Goal: Complete application form: Complete application form

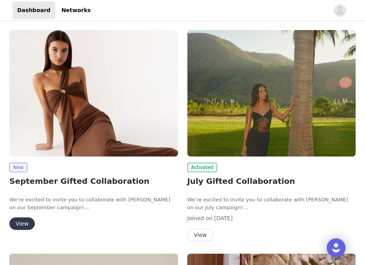
scroll to position [39, 0]
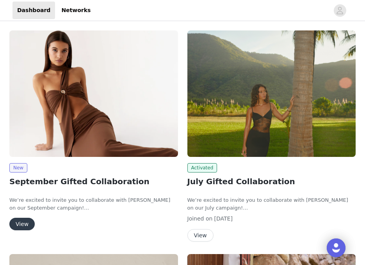
click at [23, 224] on button "View" at bounding box center [21, 224] width 25 height 12
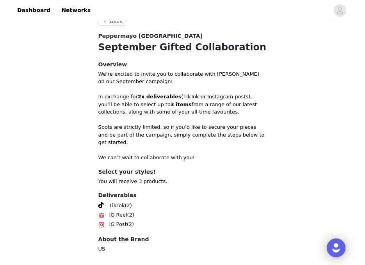
scroll to position [191, 0]
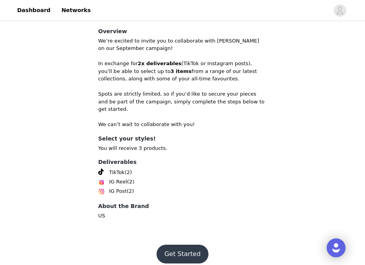
click at [179, 245] on button "Get Started" at bounding box center [182, 254] width 52 height 19
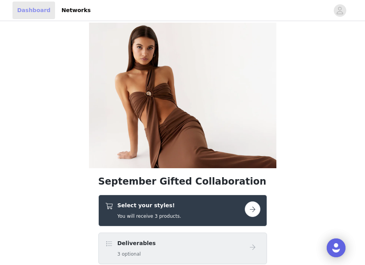
click at [30, 11] on link "Dashboard" at bounding box center [33, 11] width 43 height 18
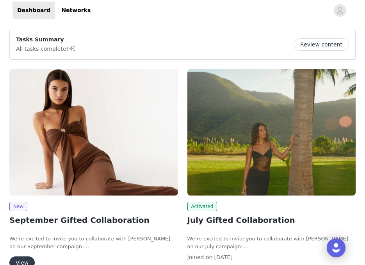
click at [227, 161] on img at bounding box center [271, 132] width 168 height 126
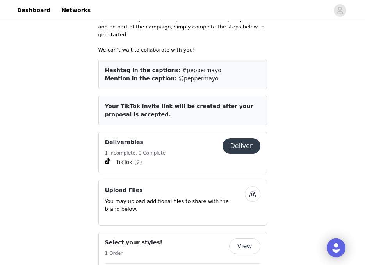
scroll to position [406, 0]
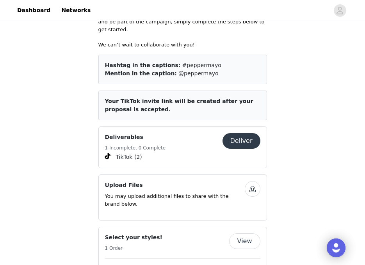
click at [235, 133] on button "Deliver" at bounding box center [241, 141] width 38 height 16
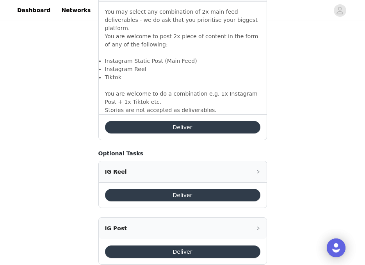
scroll to position [585, 0]
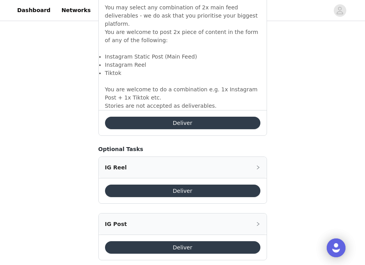
click at [194, 117] on button "Deliver" at bounding box center [182, 123] width 155 height 12
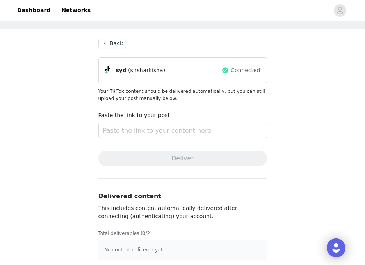
scroll to position [28, 0]
click at [190, 133] on input "text" at bounding box center [182, 130] width 168 height 16
paste input "https://www.tiktok.com/t/ZP8B7MaET/"
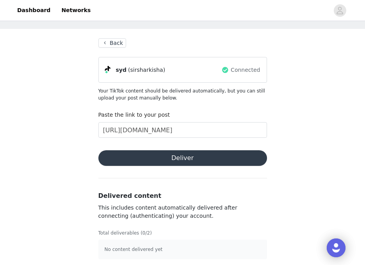
click at [190, 160] on button "Deliver" at bounding box center [182, 158] width 168 height 16
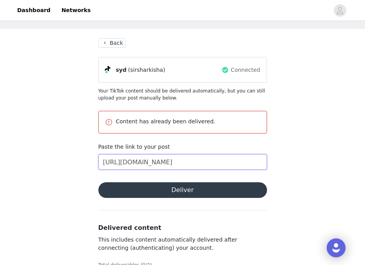
click at [216, 158] on input "https://www.tiktok.com/t/ZP8B7MaET/" at bounding box center [182, 162] width 168 height 16
paste input "epwx"
click at [211, 193] on button "Deliver" at bounding box center [182, 190] width 168 height 16
click at [208, 167] on input "https://www.tiktok.com/t/ZP8B7epwx/" at bounding box center [182, 162] width 168 height 16
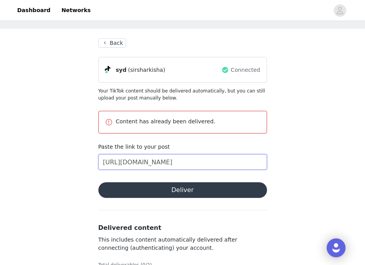
click at [208, 167] on input "https://www.tiktok.com/t/ZP8B7epwx/" at bounding box center [182, 162] width 168 height 16
click at [211, 164] on input "https://www.tiktok.com/t/ZP8B7epwx/" at bounding box center [182, 162] width 168 height 16
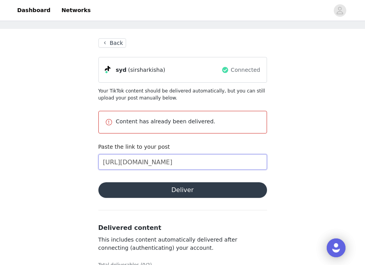
click at [211, 164] on input "https://www.tiktok.com/t/ZP8B7epwx/" at bounding box center [182, 162] width 168 height 16
paste input "WKVV"
type input "https://www.tiktok.com/t/ZP8BWKVVx/"
click at [209, 191] on button "Deliver" at bounding box center [182, 190] width 168 height 16
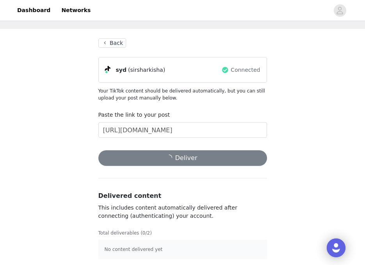
scroll to position [32, 0]
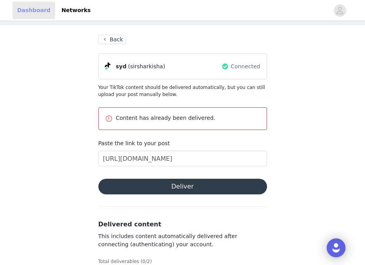
click at [28, 13] on link "Dashboard" at bounding box center [33, 11] width 43 height 18
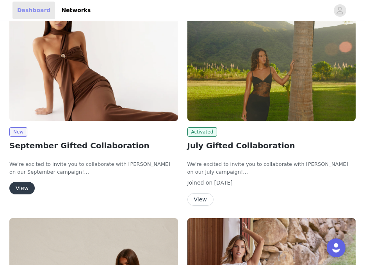
scroll to position [96, 0]
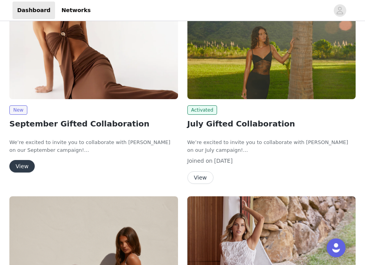
click at [22, 168] on button "View" at bounding box center [21, 166] width 25 height 12
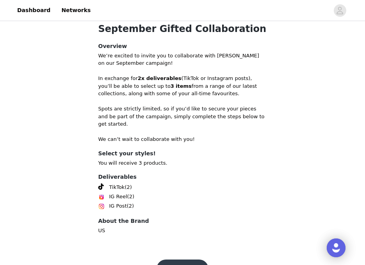
scroll to position [191, 0]
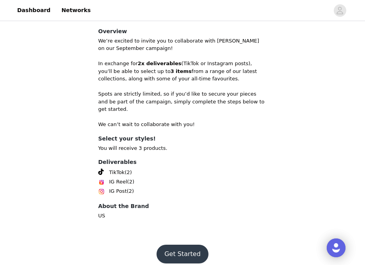
click at [166, 245] on button "Get Started" at bounding box center [182, 254] width 52 height 19
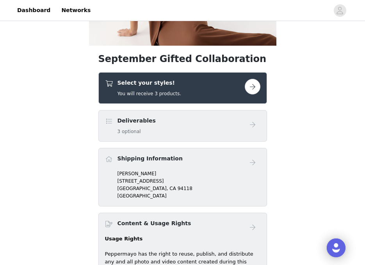
scroll to position [122, 0]
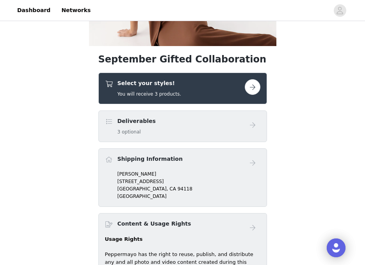
click at [226, 92] on div "Select your styles! You will receive 3 products." at bounding box center [175, 88] width 140 height 18
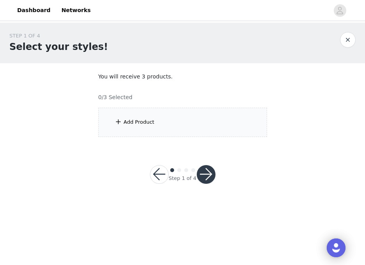
click at [165, 126] on div "Add Product" at bounding box center [182, 122] width 168 height 29
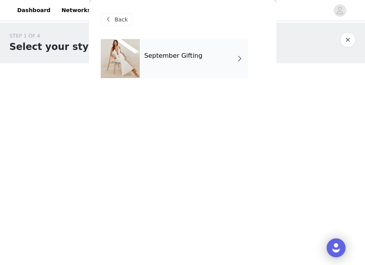
click at [231, 80] on div "September Gifting" at bounding box center [183, 64] width 164 height 51
click at [241, 64] on div "September Gifting" at bounding box center [194, 58] width 108 height 39
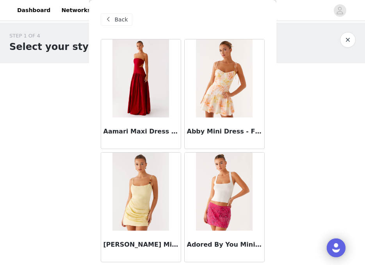
click at [307, 81] on div "STEP 1 OF 4 Select your styles! You will receive 3 products. 0/3 Selected Add P…" at bounding box center [182, 85] width 365 height 124
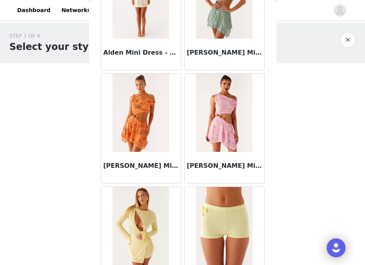
scroll to position [929, 0]
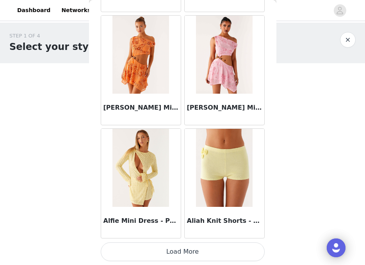
click at [197, 250] on button "Load More" at bounding box center [183, 251] width 164 height 19
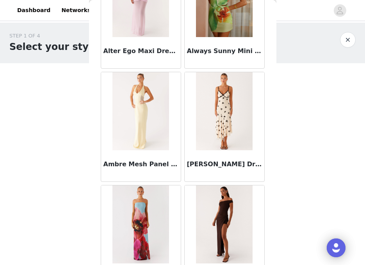
scroll to position [2059, 0]
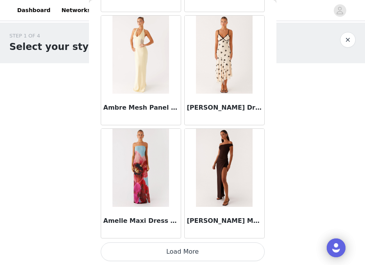
click at [199, 248] on button "Load More" at bounding box center [183, 251] width 164 height 19
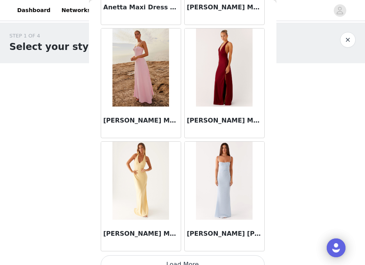
scroll to position [3190, 0]
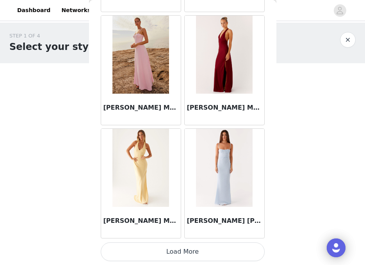
click at [171, 246] on button "Load More" at bounding box center [183, 251] width 164 height 19
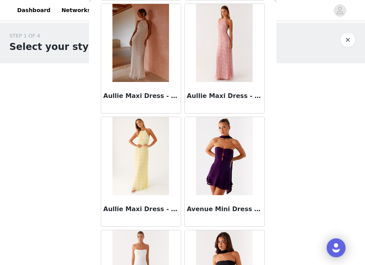
scroll to position [4321, 0]
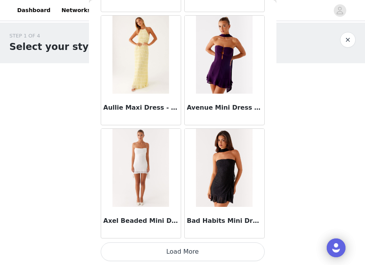
click at [194, 257] on button "Load More" at bounding box center [183, 251] width 164 height 19
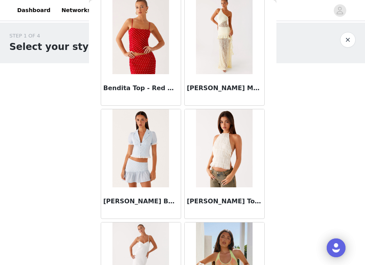
scroll to position [5452, 0]
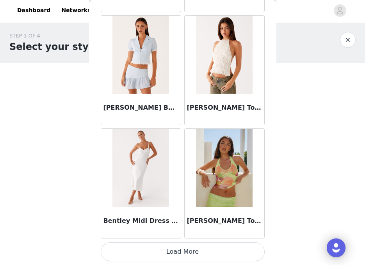
click at [201, 255] on button "Load More" at bounding box center [183, 251] width 164 height 19
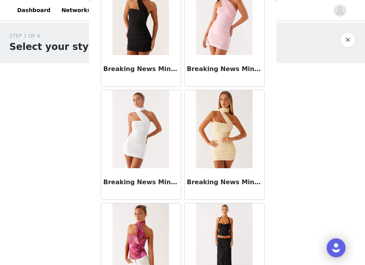
scroll to position [6583, 0]
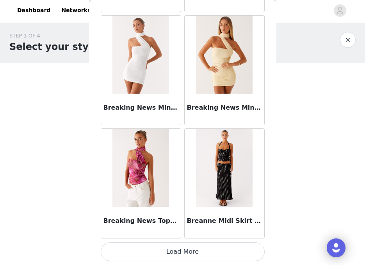
click at [202, 255] on button "Load More" at bounding box center [183, 251] width 164 height 19
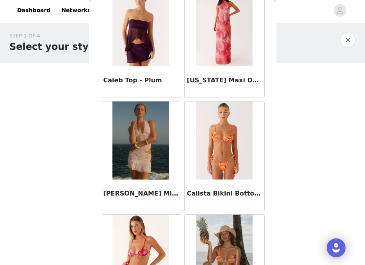
scroll to position [7714, 0]
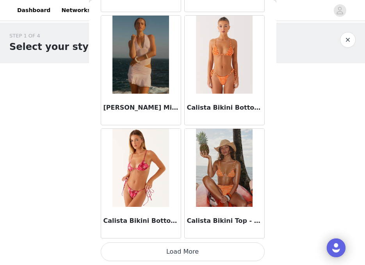
click at [181, 251] on button "Load More" at bounding box center [183, 251] width 164 height 19
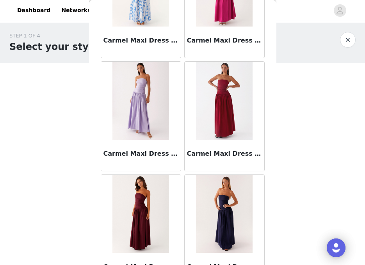
scroll to position [8845, 0]
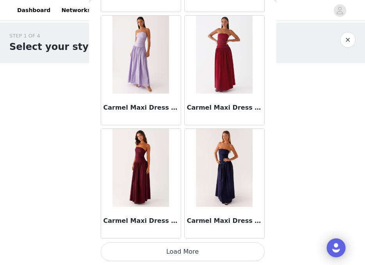
click at [179, 255] on button "Load More" at bounding box center [183, 251] width 164 height 19
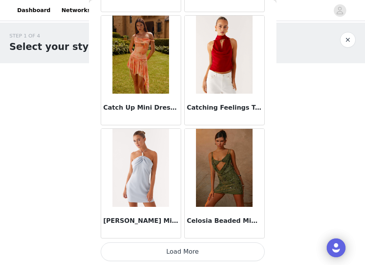
scroll to position [9976, 0]
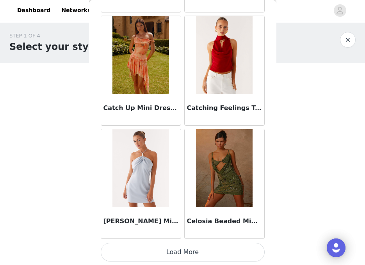
click at [201, 248] on button "Load More" at bounding box center [183, 252] width 164 height 19
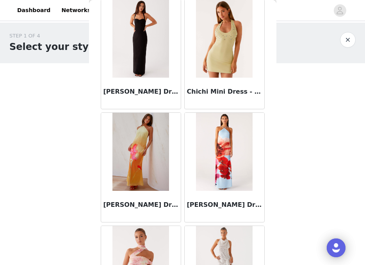
scroll to position [11107, 0]
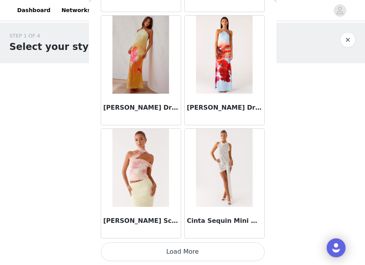
click at [209, 254] on button "Load More" at bounding box center [183, 251] width 164 height 19
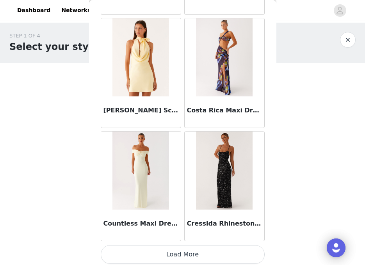
scroll to position [12238, 0]
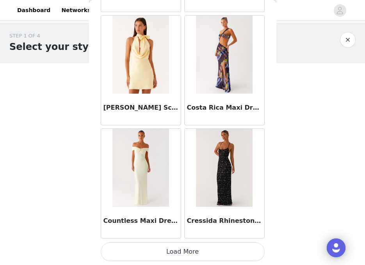
click at [204, 254] on button "Load More" at bounding box center [183, 251] width 164 height 19
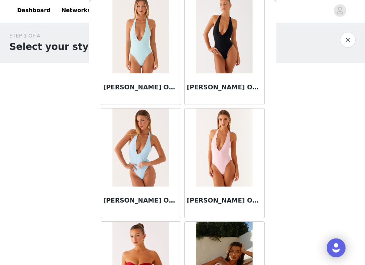
scroll to position [13282, 0]
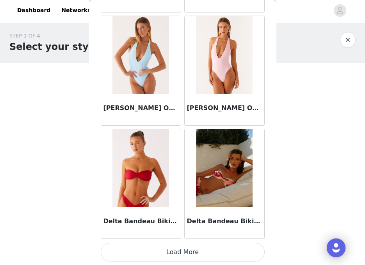
click at [202, 253] on button "Load More" at bounding box center [183, 252] width 164 height 19
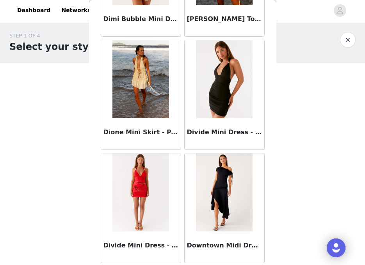
scroll to position [14500, 0]
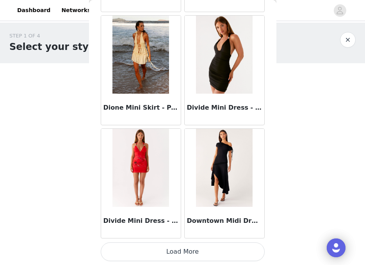
click at [199, 253] on button "Load More" at bounding box center [183, 251] width 164 height 19
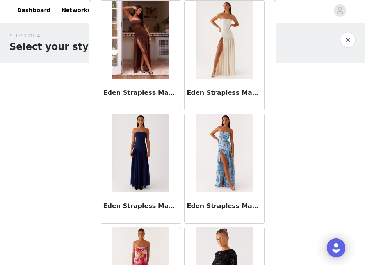
scroll to position [15631, 0]
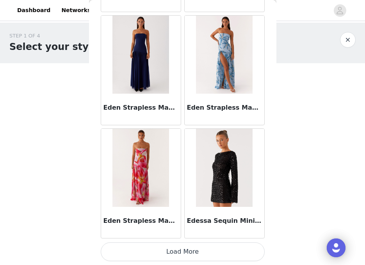
click at [209, 253] on button "Load More" at bounding box center [183, 251] width 164 height 19
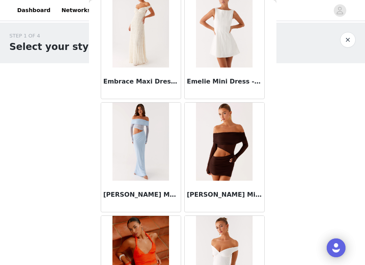
scroll to position [16762, 0]
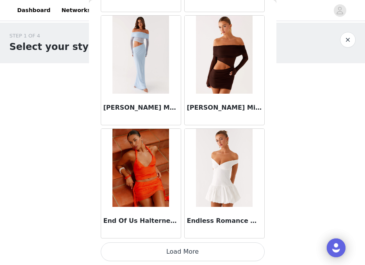
click at [206, 249] on button "Load More" at bounding box center [183, 251] width 164 height 19
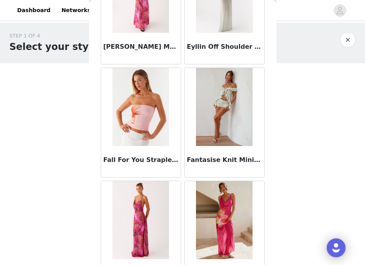
scroll to position [17892, 0]
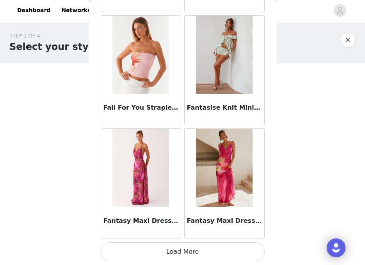
click at [211, 251] on button "Load More" at bounding box center [183, 251] width 164 height 19
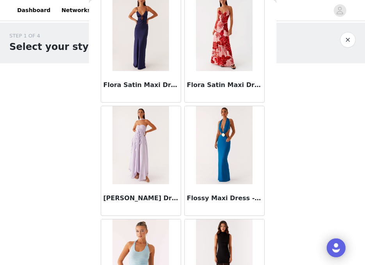
scroll to position [19023, 0]
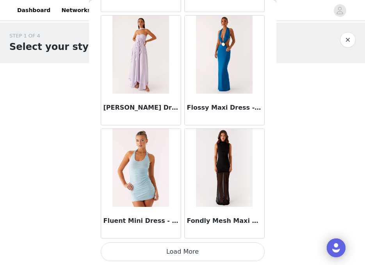
click at [214, 255] on button "Load More" at bounding box center [183, 251] width 164 height 19
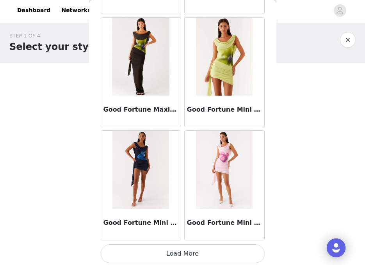
scroll to position [20154, 0]
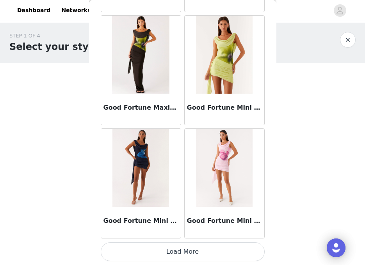
click at [211, 251] on button "Load More" at bounding box center [183, 251] width 164 height 19
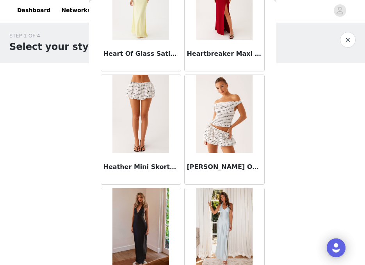
scroll to position [21285, 0]
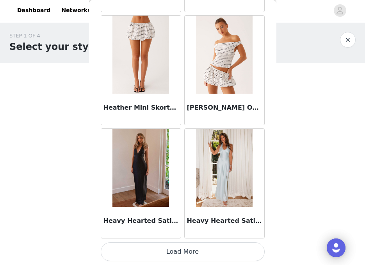
click at [206, 244] on button "Load More" at bounding box center [183, 251] width 164 height 19
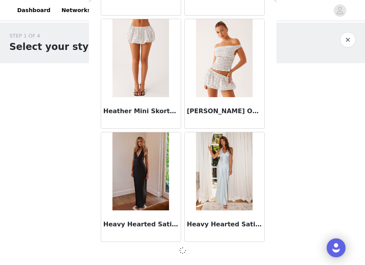
scroll to position [21282, 0]
click at [205, 254] on div at bounding box center [183, 250] width 164 height 9
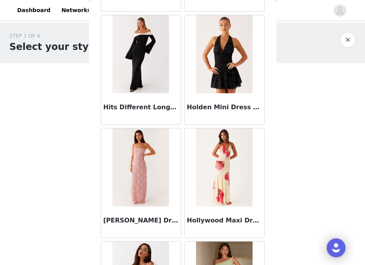
scroll to position [21964, 0]
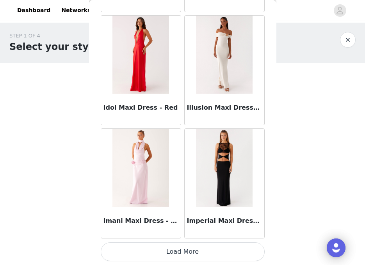
click at [205, 252] on button "Load More" at bounding box center [183, 251] width 164 height 19
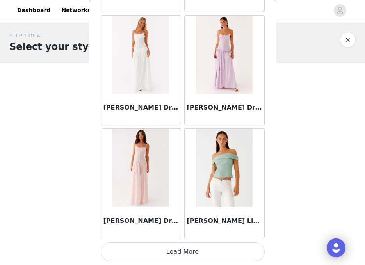
scroll to position [23546, 0]
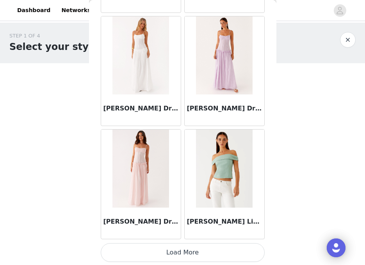
click at [210, 252] on button "Load More" at bounding box center [183, 252] width 164 height 19
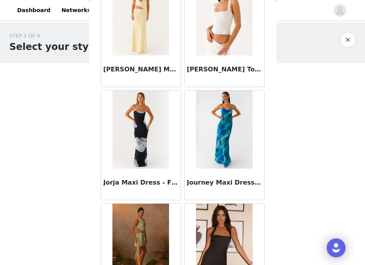
scroll to position [24678, 0]
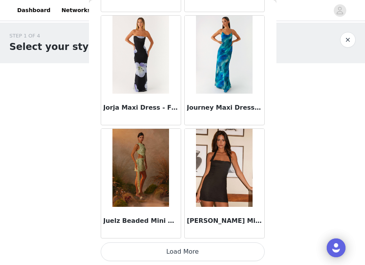
click at [204, 251] on button "Load More" at bounding box center [183, 251] width 164 height 19
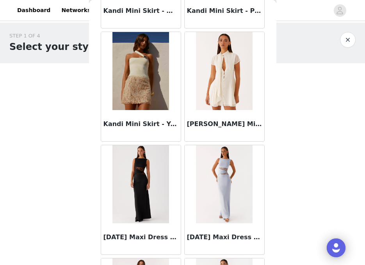
scroll to position [25809, 0]
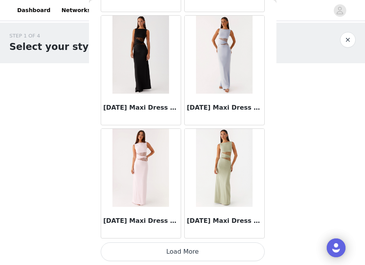
click at [206, 252] on button "Load More" at bounding box center [183, 251] width 164 height 19
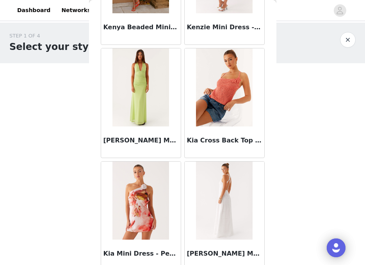
scroll to position [26940, 0]
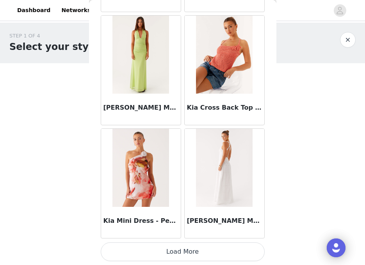
click at [208, 254] on button "Load More" at bounding box center [183, 251] width 164 height 19
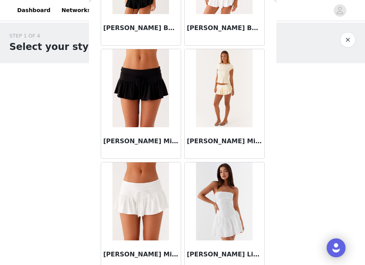
scroll to position [28071, 0]
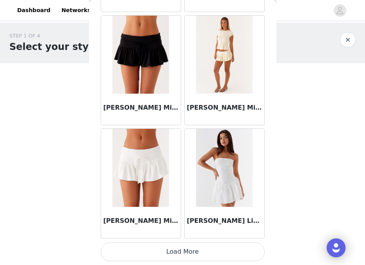
click at [209, 248] on button "Load More" at bounding box center [183, 251] width 164 height 19
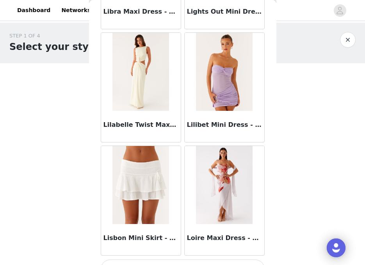
scroll to position [29202, 0]
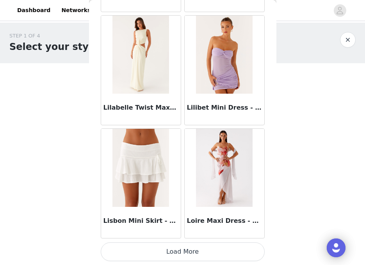
click at [184, 257] on button "Load More" at bounding box center [183, 251] width 164 height 19
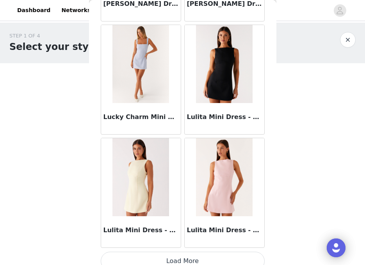
scroll to position [30333, 0]
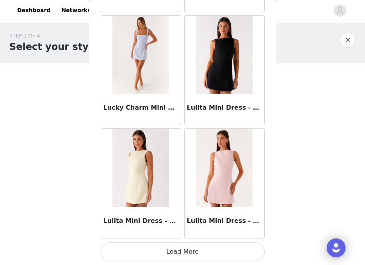
click at [190, 252] on button "Load More" at bounding box center [183, 251] width 164 height 19
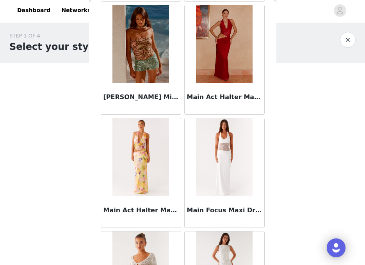
scroll to position [31464, 0]
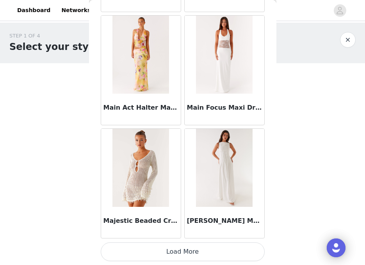
click at [200, 251] on button "Load More" at bounding box center [183, 251] width 164 height 19
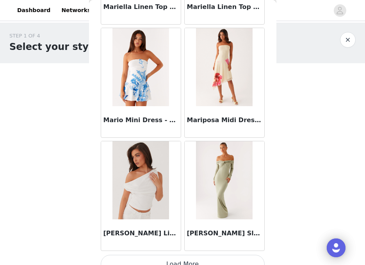
scroll to position [32595, 0]
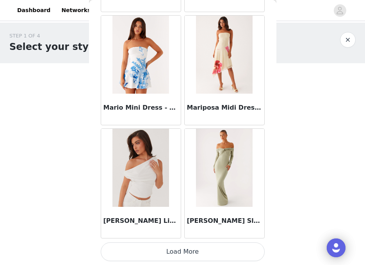
click at [190, 252] on button "Load More" at bounding box center [183, 251] width 164 height 19
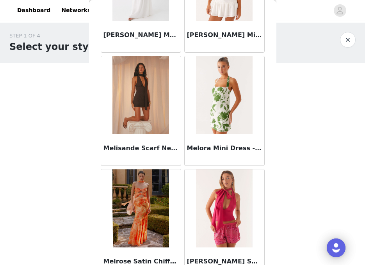
scroll to position [33726, 0]
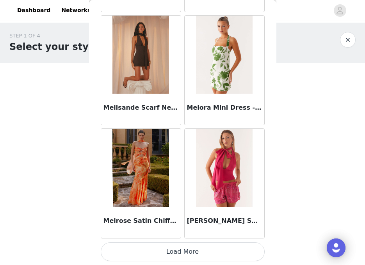
click at [184, 248] on button "Load More" at bounding box center [183, 251] width 164 height 19
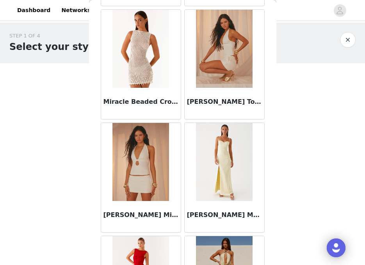
scroll to position [34856, 0]
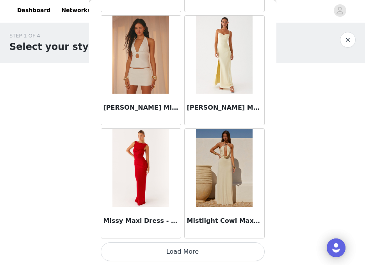
click at [188, 255] on button "Load More" at bounding box center [183, 251] width 164 height 19
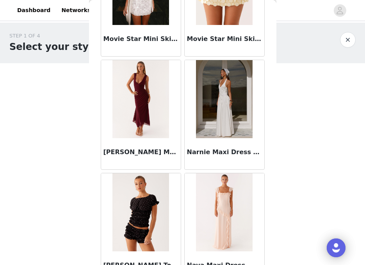
scroll to position [35987, 0]
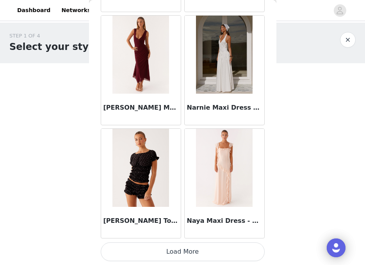
click at [193, 248] on button "Load More" at bounding box center [183, 251] width 164 height 19
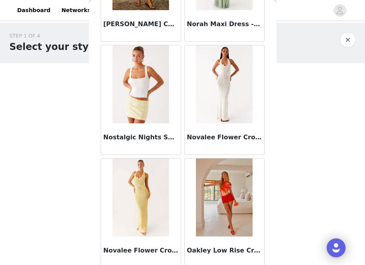
scroll to position [37118, 0]
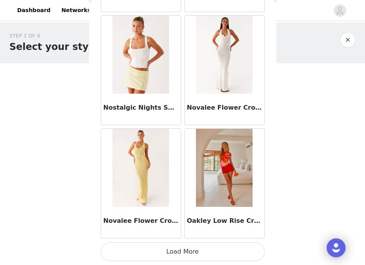
click at [193, 248] on button "Load More" at bounding box center [183, 251] width 164 height 19
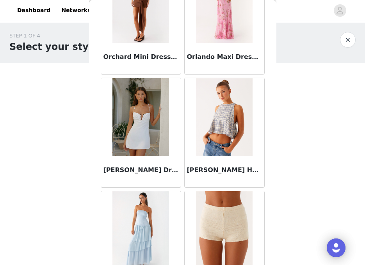
scroll to position [38217, 0]
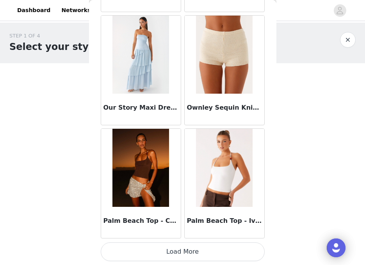
click at [194, 250] on button "Load More" at bounding box center [183, 251] width 164 height 19
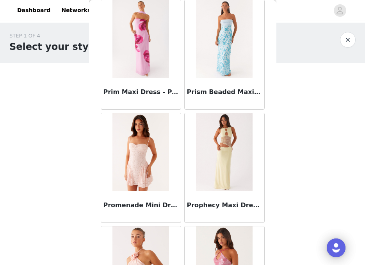
scroll to position [39380, 0]
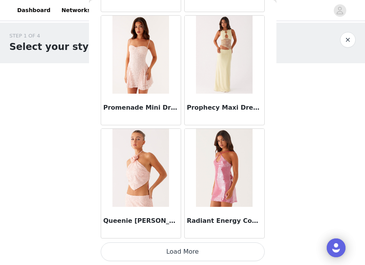
click at [195, 255] on button "Load More" at bounding box center [183, 251] width 164 height 19
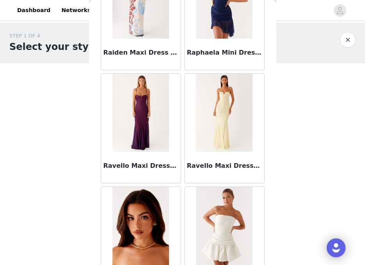
scroll to position [40114, 0]
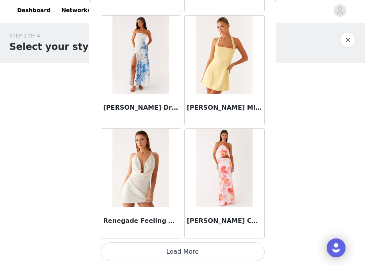
click at [196, 251] on button "Load More" at bounding box center [183, 251] width 164 height 19
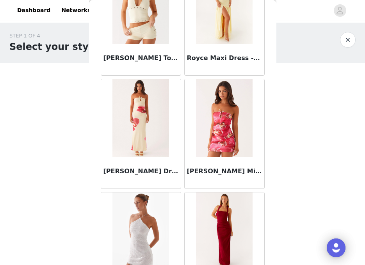
scroll to position [41642, 0]
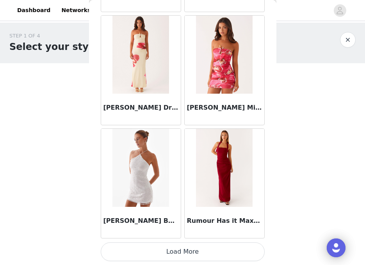
click at [190, 255] on button "Load More" at bounding box center [183, 251] width 164 height 19
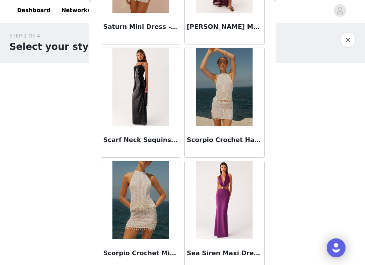
scroll to position [42773, 0]
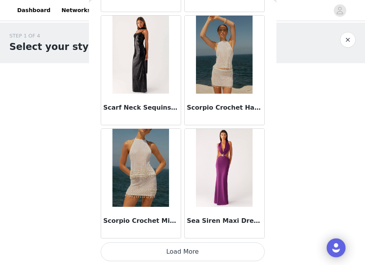
click at [194, 250] on button "Load More" at bounding box center [183, 251] width 164 height 19
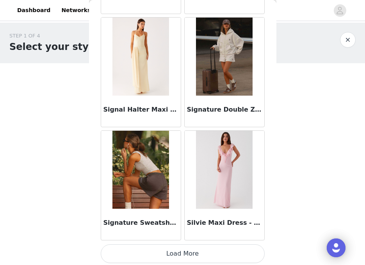
scroll to position [43904, 0]
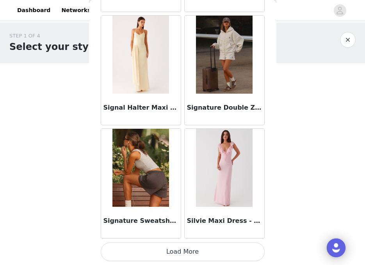
click at [204, 256] on button "Load More" at bounding box center [183, 251] width 164 height 19
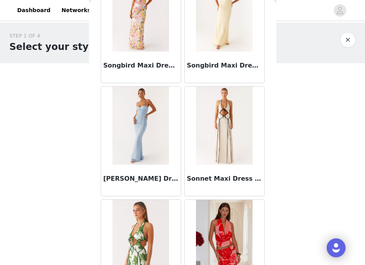
scroll to position [45035, 0]
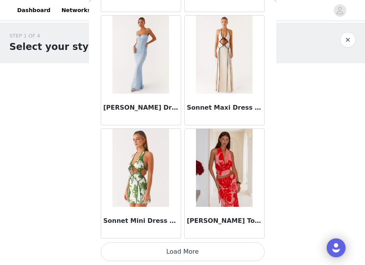
click at [194, 256] on button "Load More" at bounding box center [183, 251] width 164 height 19
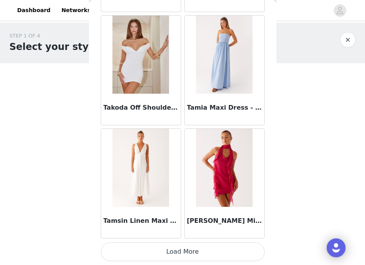
scroll to position [46165, 0]
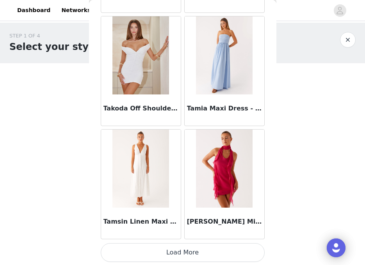
click at [197, 250] on button "Load More" at bounding box center [183, 252] width 164 height 19
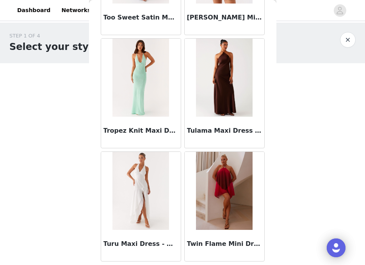
scroll to position [47297, 0]
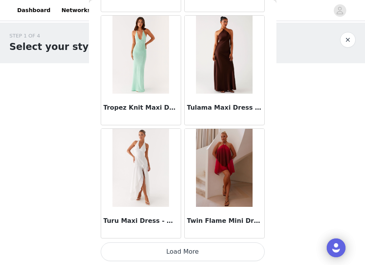
click at [209, 246] on button "Load More" at bounding box center [183, 251] width 164 height 19
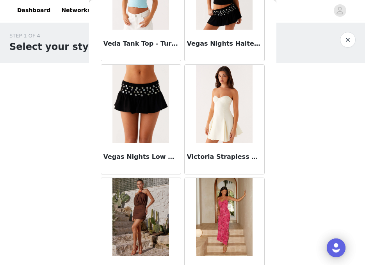
scroll to position [48428, 0]
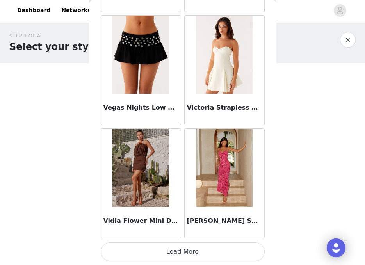
click at [217, 255] on button "Load More" at bounding box center [183, 251] width 164 height 19
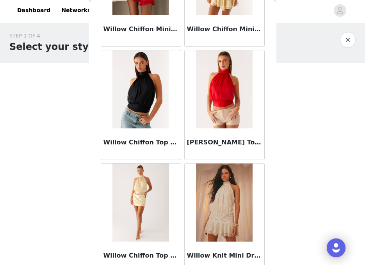
scroll to position [49559, 0]
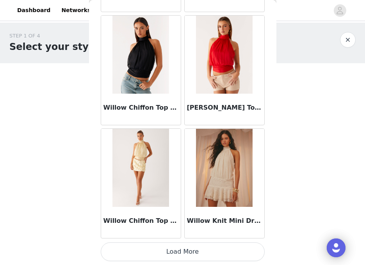
click at [205, 257] on button "Load More" at bounding box center [183, 251] width 164 height 19
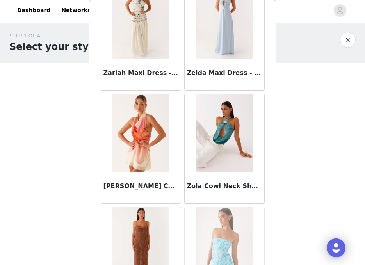
scroll to position [50689, 0]
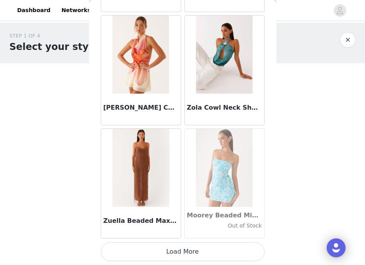
click at [196, 250] on button "Load More" at bounding box center [183, 251] width 164 height 19
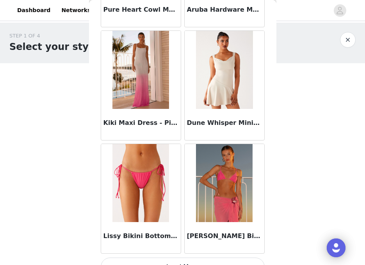
scroll to position [51820, 0]
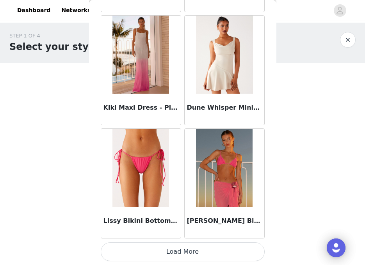
click at [181, 255] on button "Load More" at bounding box center [183, 251] width 164 height 19
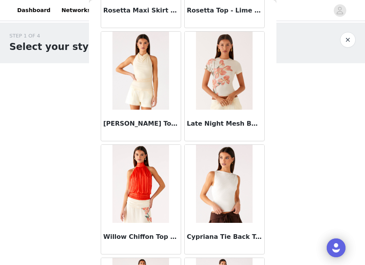
scroll to position [30986, 0]
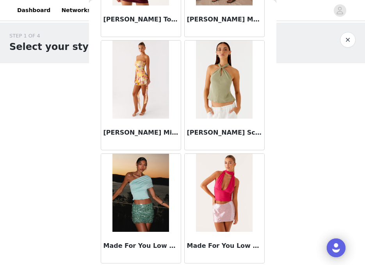
click at [204, 82] on img at bounding box center [224, 80] width 57 height 78
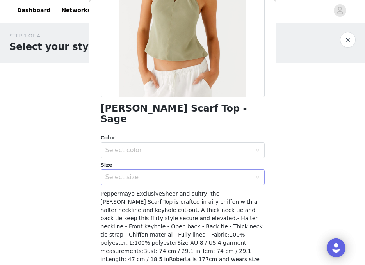
scroll to position [135, 0]
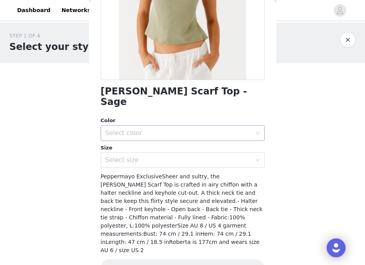
click at [152, 129] on div "Select color" at bounding box center [178, 133] width 146 height 8
click at [150, 144] on li "Sage" at bounding box center [183, 139] width 164 height 12
click at [150, 156] on div "Select size" at bounding box center [178, 160] width 146 height 8
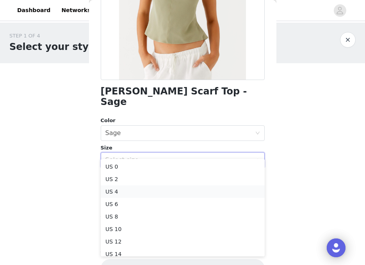
click at [131, 194] on li "US 4" at bounding box center [183, 191] width 164 height 12
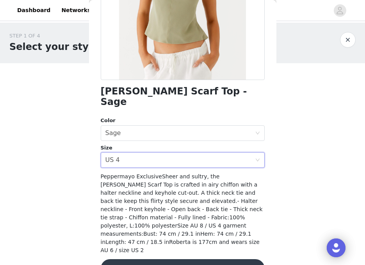
click at [159, 259] on button "Add Product" at bounding box center [183, 268] width 164 height 19
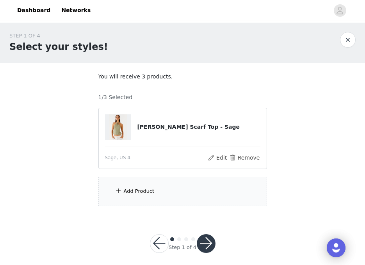
click at [170, 197] on div "Add Product" at bounding box center [182, 191] width 168 height 29
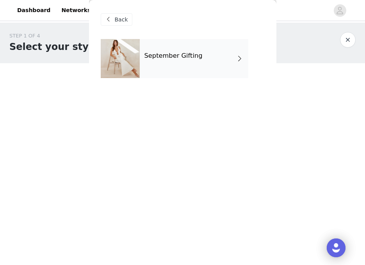
click at [196, 66] on div "September Gifting" at bounding box center [194, 58] width 108 height 39
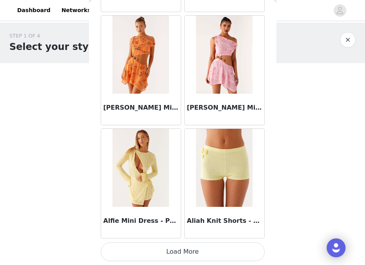
click at [212, 248] on button "Load More" at bounding box center [183, 251] width 164 height 19
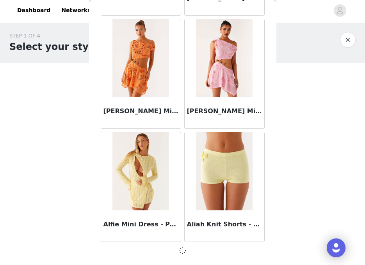
scroll to position [925, 0]
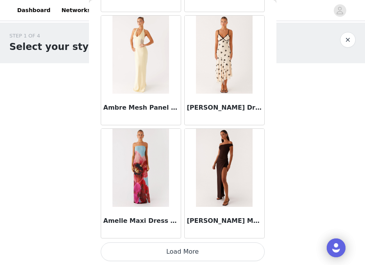
click at [212, 248] on button "Load More" at bounding box center [183, 251] width 164 height 19
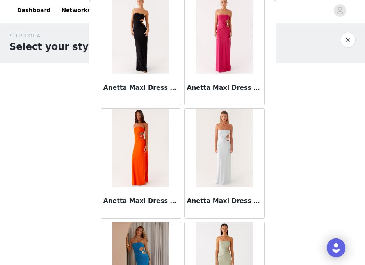
scroll to position [3190, 0]
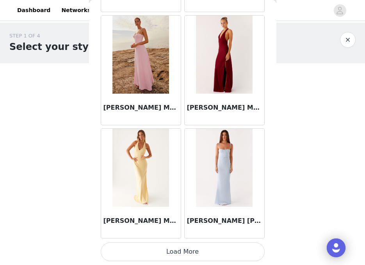
click at [187, 255] on button "Load More" at bounding box center [183, 251] width 164 height 19
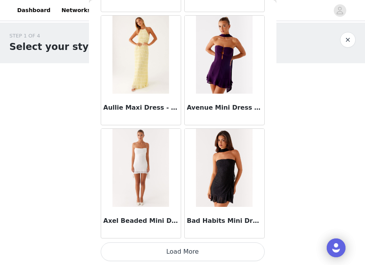
click at [187, 255] on button "Load More" at bounding box center [183, 251] width 164 height 19
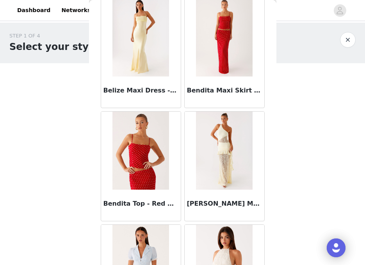
scroll to position [5452, 0]
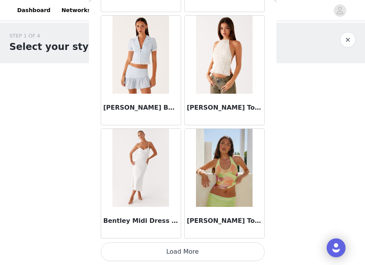
click at [204, 250] on button "Load More" at bounding box center [183, 251] width 164 height 19
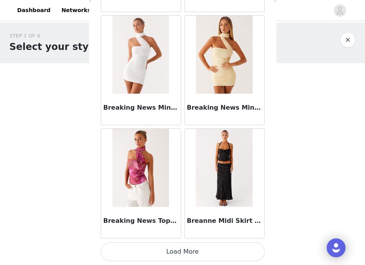
click at [204, 250] on button "Load More" at bounding box center [183, 251] width 164 height 19
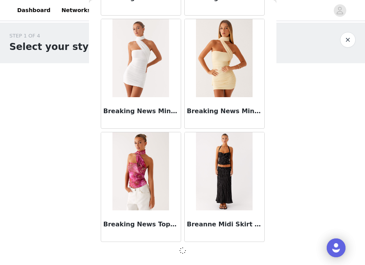
scroll to position [6580, 0]
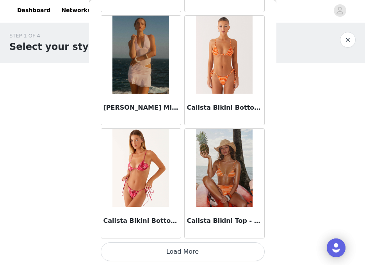
click at [204, 249] on button "Load More" at bounding box center [183, 251] width 164 height 19
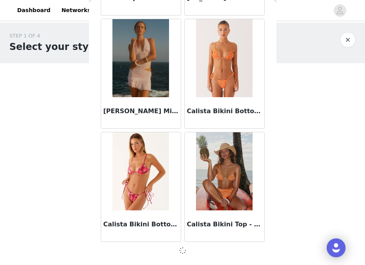
scroll to position [7711, 0]
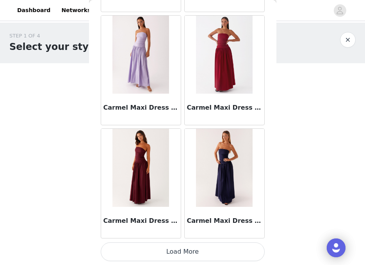
click at [204, 247] on button "Load More" at bounding box center [183, 251] width 164 height 19
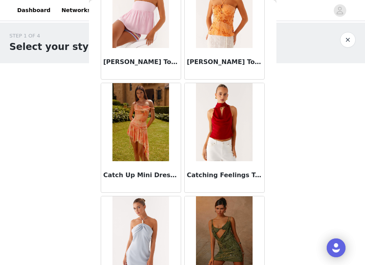
scroll to position [9976, 0]
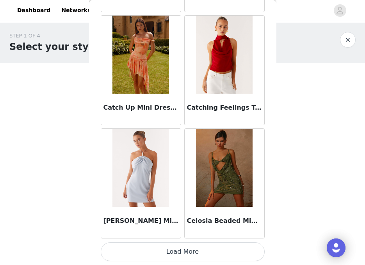
drag, startPoint x: 217, startPoint y: 248, endPoint x: 217, endPoint y: 243, distance: 4.7
click at [217, 248] on button "Load More" at bounding box center [183, 251] width 164 height 19
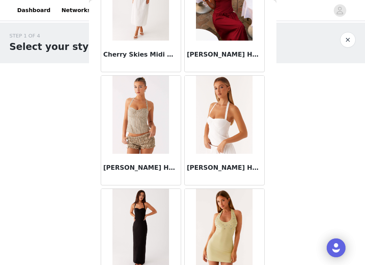
scroll to position [11107, 0]
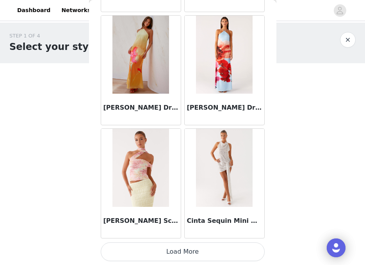
click at [168, 247] on button "Load More" at bounding box center [183, 251] width 164 height 19
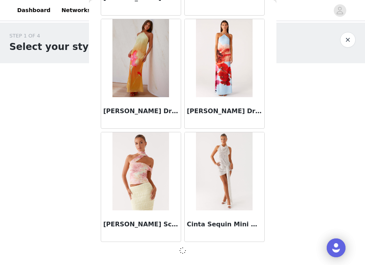
scroll to position [11103, 0]
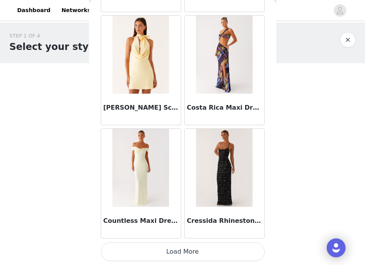
click at [168, 246] on button "Load More" at bounding box center [183, 251] width 164 height 19
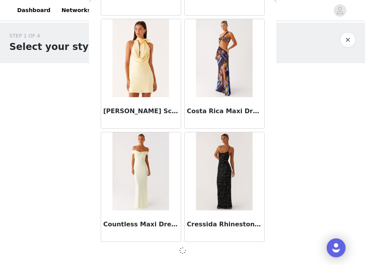
scroll to position [6, 0]
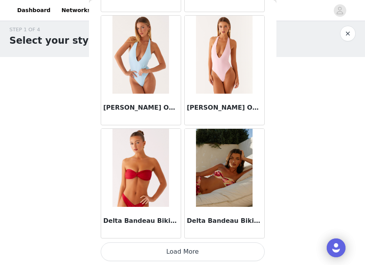
click at [168, 246] on button "Load More" at bounding box center [183, 251] width 164 height 19
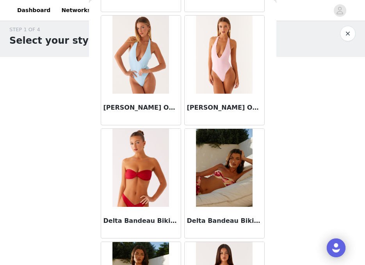
scroll to position [11647, 0]
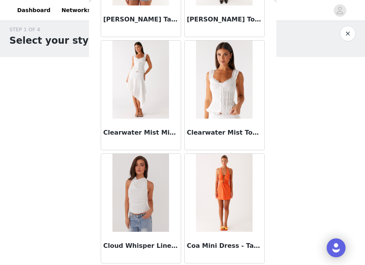
click at [219, 94] on img at bounding box center [224, 80] width 57 height 78
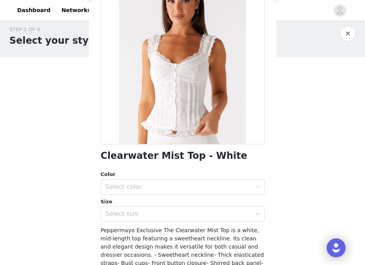
scroll to position [81, 0]
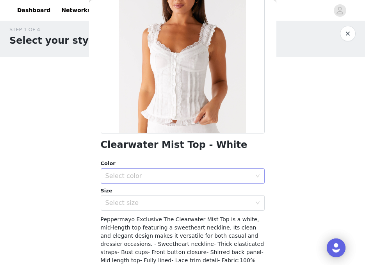
click at [194, 177] on div "Select color" at bounding box center [178, 176] width 146 height 8
click at [186, 191] on li "White" at bounding box center [183, 193] width 164 height 12
click at [186, 211] on div "Clearwater Mist Top - White Color Select color White Size Select size Peppermay…" at bounding box center [183, 140] width 164 height 364
click at [164, 203] on div "Select size" at bounding box center [178, 203] width 146 height 8
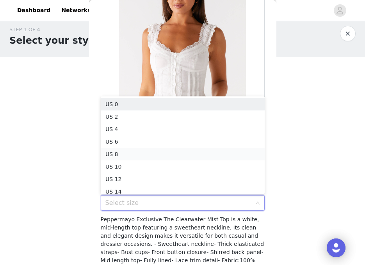
scroll to position [4, 0]
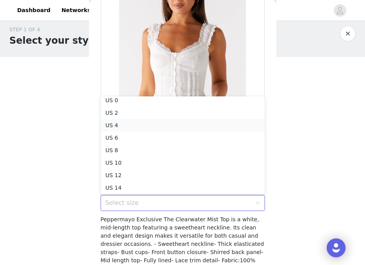
click at [141, 125] on li "US 4" at bounding box center [183, 125] width 164 height 12
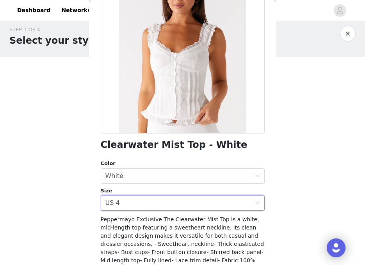
scroll to position [138, 0]
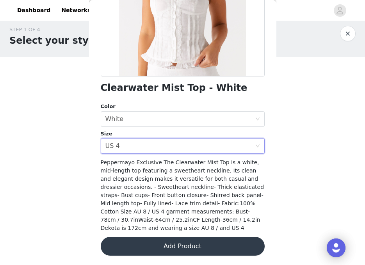
click at [172, 252] on button "Add Product" at bounding box center [183, 246] width 164 height 19
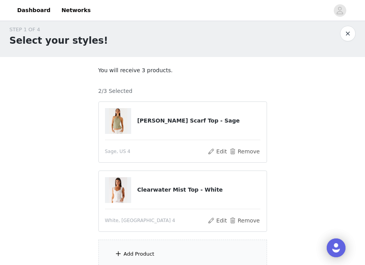
click at [172, 252] on div "Add Product" at bounding box center [182, 253] width 168 height 29
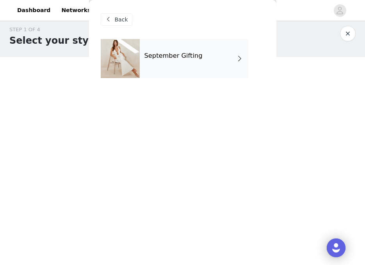
click at [170, 44] on div "September Gifting" at bounding box center [194, 58] width 108 height 39
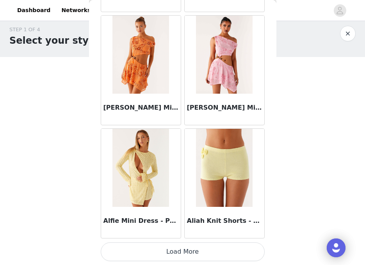
click at [196, 249] on button "Load More" at bounding box center [183, 251] width 164 height 19
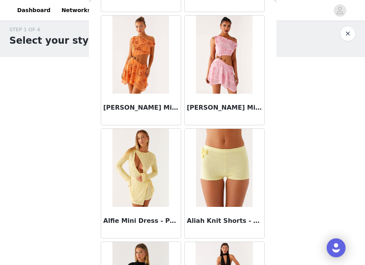
scroll to position [0, 0]
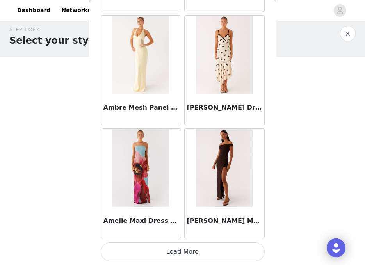
click at [172, 253] on button "Load More" at bounding box center [183, 251] width 164 height 19
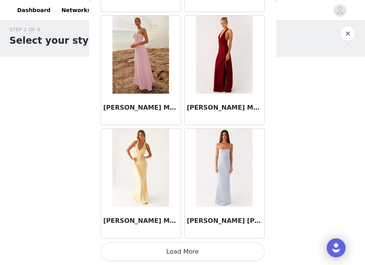
click at [172, 252] on button "Load More" at bounding box center [183, 251] width 164 height 19
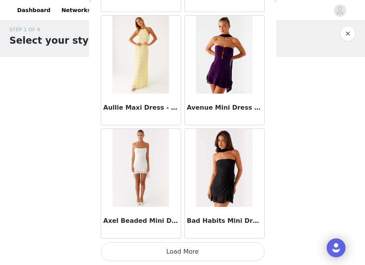
click at [172, 252] on button "Load More" at bounding box center [183, 251] width 164 height 19
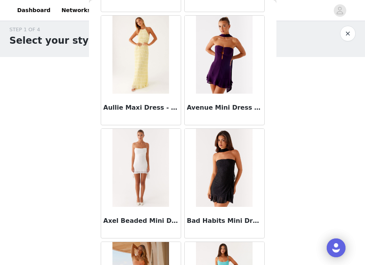
scroll to position [3392, 0]
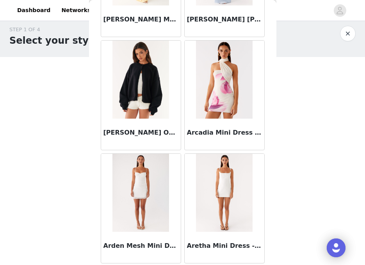
click at [128, 92] on img at bounding box center [140, 80] width 57 height 78
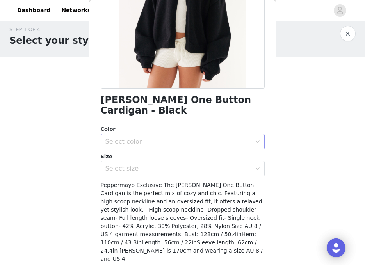
scroll to position [129, 0]
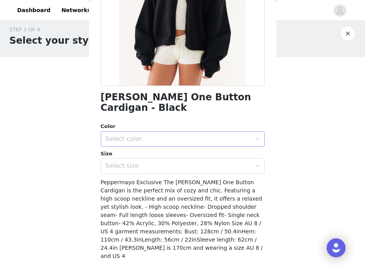
click at [195, 133] on div "Select color" at bounding box center [179, 138] width 149 height 15
click at [195, 139] on li "Black" at bounding box center [183, 145] width 164 height 12
click at [195, 150] on div "Size Select size" at bounding box center [183, 162] width 164 height 24
click at [193, 162] on div "Select size" at bounding box center [178, 166] width 146 height 8
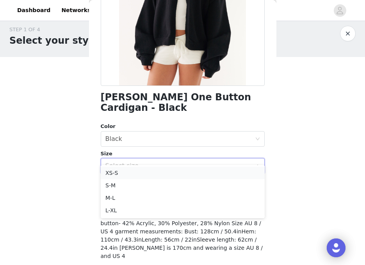
scroll to position [0, 0]
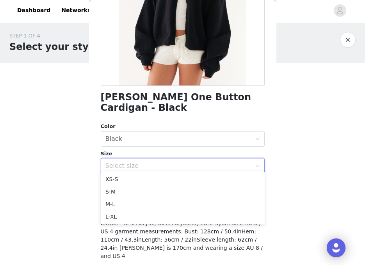
click at [187, 171] on ul "XS-S S-M M-L L-XL" at bounding box center [183, 197] width 164 height 53
click at [186, 179] on li "XS-S" at bounding box center [183, 179] width 164 height 12
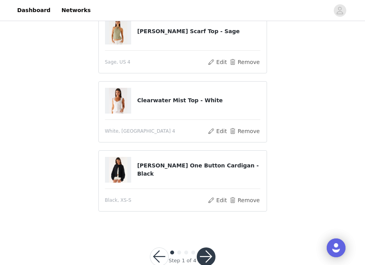
scroll to position [94, 0]
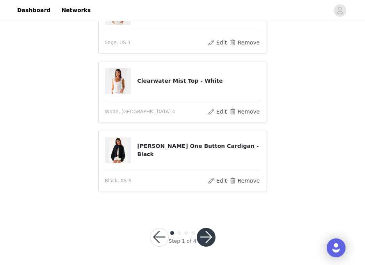
click at [212, 236] on button "button" at bounding box center [206, 237] width 19 height 19
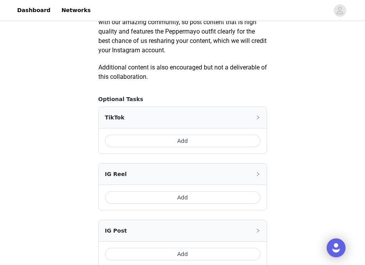
scroll to position [420, 0]
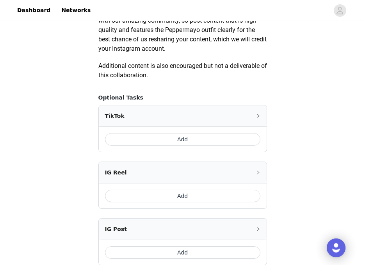
click at [194, 142] on button "Add" at bounding box center [182, 139] width 155 height 12
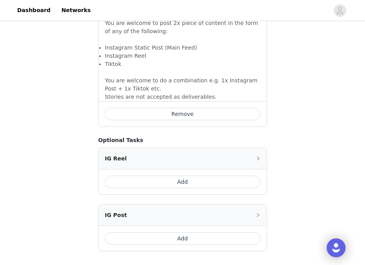
scroll to position [634, 0]
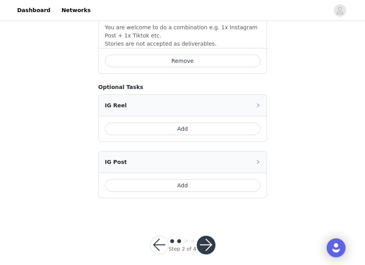
click at [205, 236] on button "button" at bounding box center [206, 245] width 19 height 19
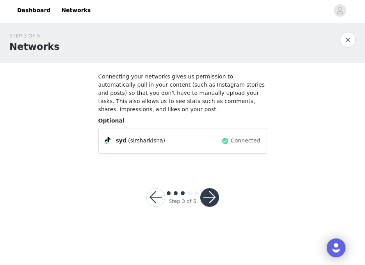
click at [209, 203] on button "button" at bounding box center [209, 197] width 19 height 19
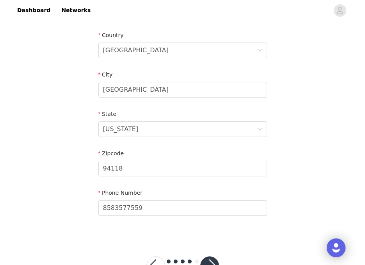
scroll to position [267, 0]
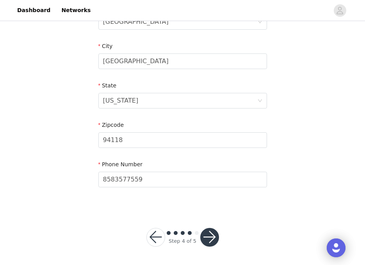
click at [215, 239] on button "button" at bounding box center [209, 237] width 19 height 19
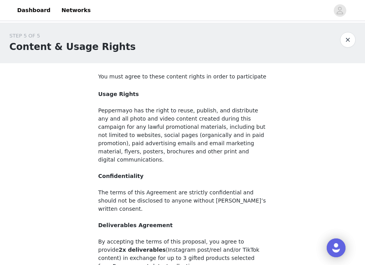
scroll to position [96, 0]
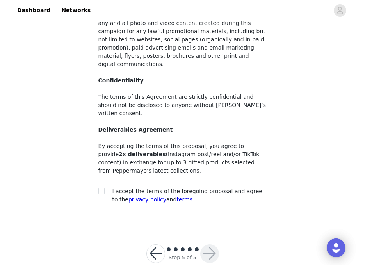
click at [189, 187] on div "I accept the terms of the foregoing proposal and agree to the privacy policy an…" at bounding box center [189, 195] width 154 height 16
click at [200, 188] on span "I accept the terms of the foregoing proposal and agree to the privacy policy an…" at bounding box center [187, 195] width 150 height 14
click at [117, 188] on span "I accept the terms of the foregoing proposal and agree to the privacy policy an…" at bounding box center [187, 195] width 150 height 14
click at [94, 172] on section "You must agree to these content rights in order to participate Usage Rights Pep…" at bounding box center [182, 97] width 187 height 258
click at [98, 188] on input "checkbox" at bounding box center [100, 190] width 5 height 5
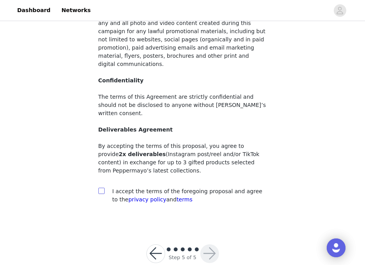
checkbox input "true"
click at [214, 244] on button "button" at bounding box center [209, 253] width 19 height 19
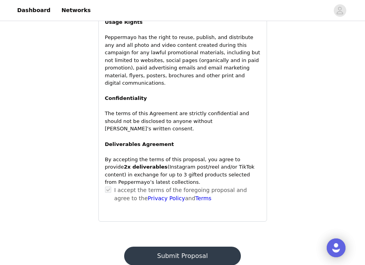
click at [188, 248] on button "Submit Proposal" at bounding box center [182, 255] width 117 height 19
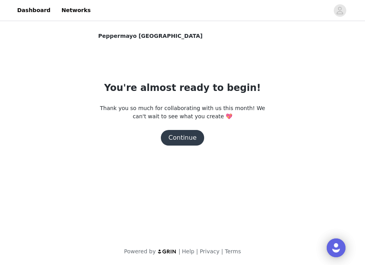
click at [179, 136] on button "Continue" at bounding box center [183, 138] width 44 height 16
